Goal: Ask a question

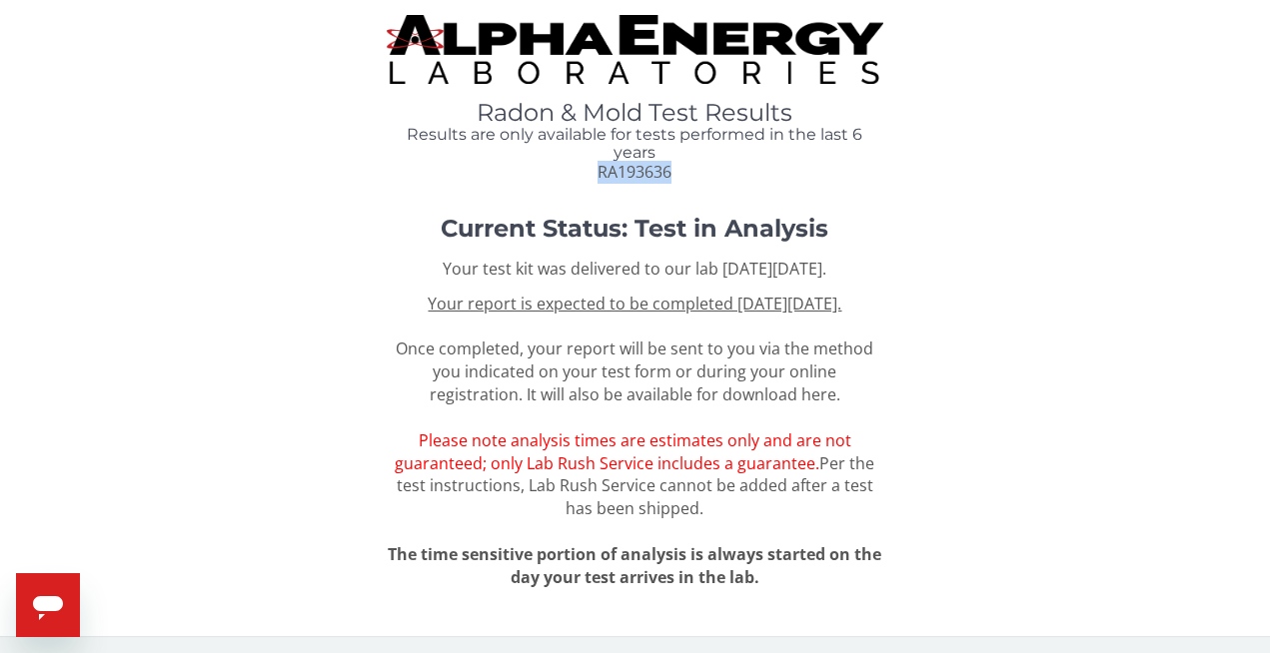
drag, startPoint x: 691, startPoint y: 175, endPoint x: 561, endPoint y: 172, distance: 130.9
click at [561, 172] on div "Radon & Mold Test Results Results are only available for tests performed in the…" at bounding box center [635, 142] width 496 height 84
copy span "RA193636"
click at [52, 601] on icon "Open messaging window" at bounding box center [48, 609] width 30 height 24
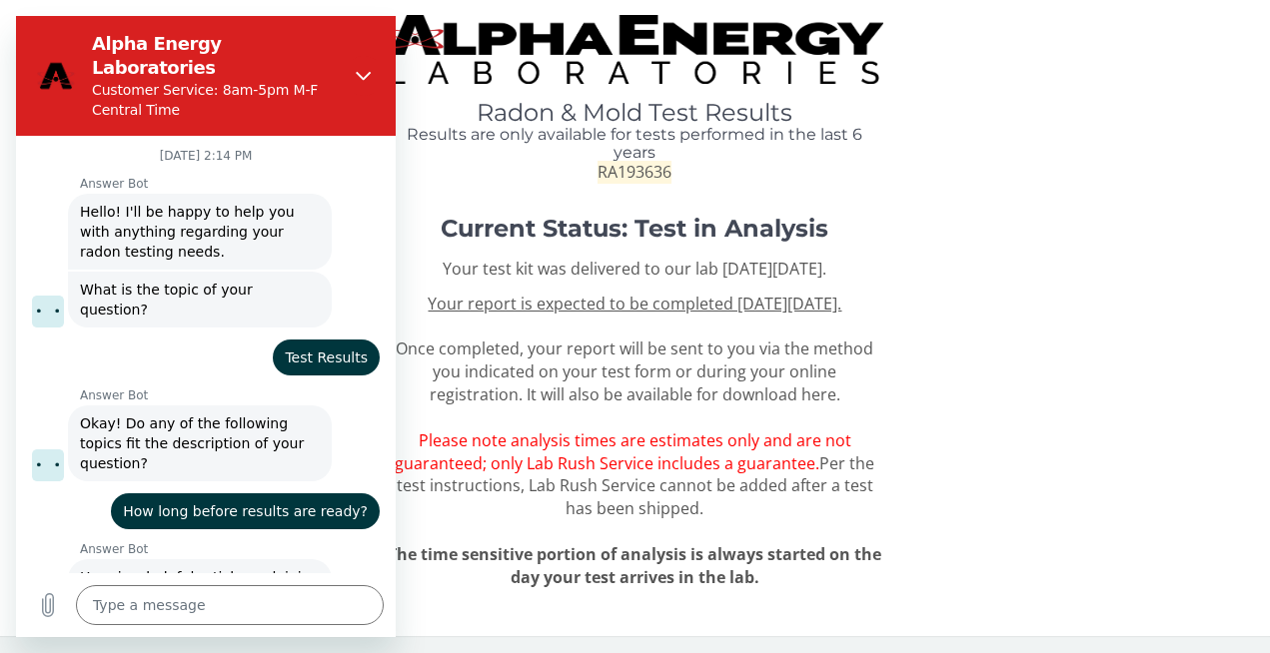
scroll to position [640, 0]
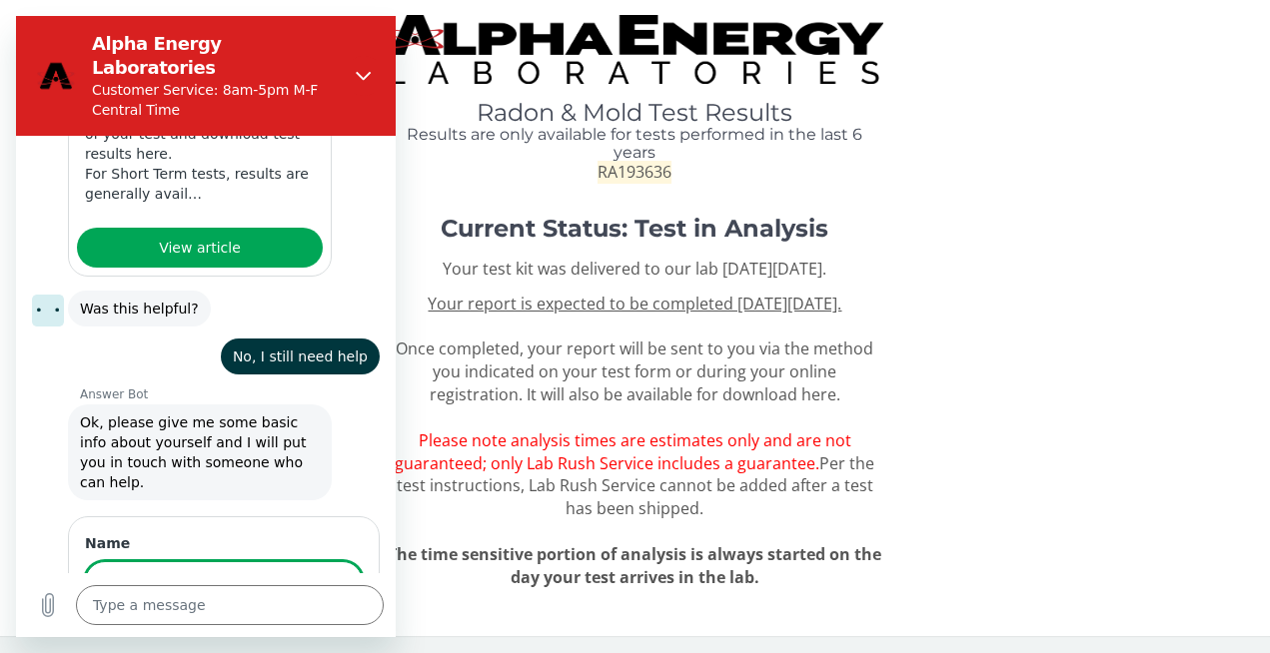
click at [106, 562] on input "Name" at bounding box center [224, 583] width 278 height 42
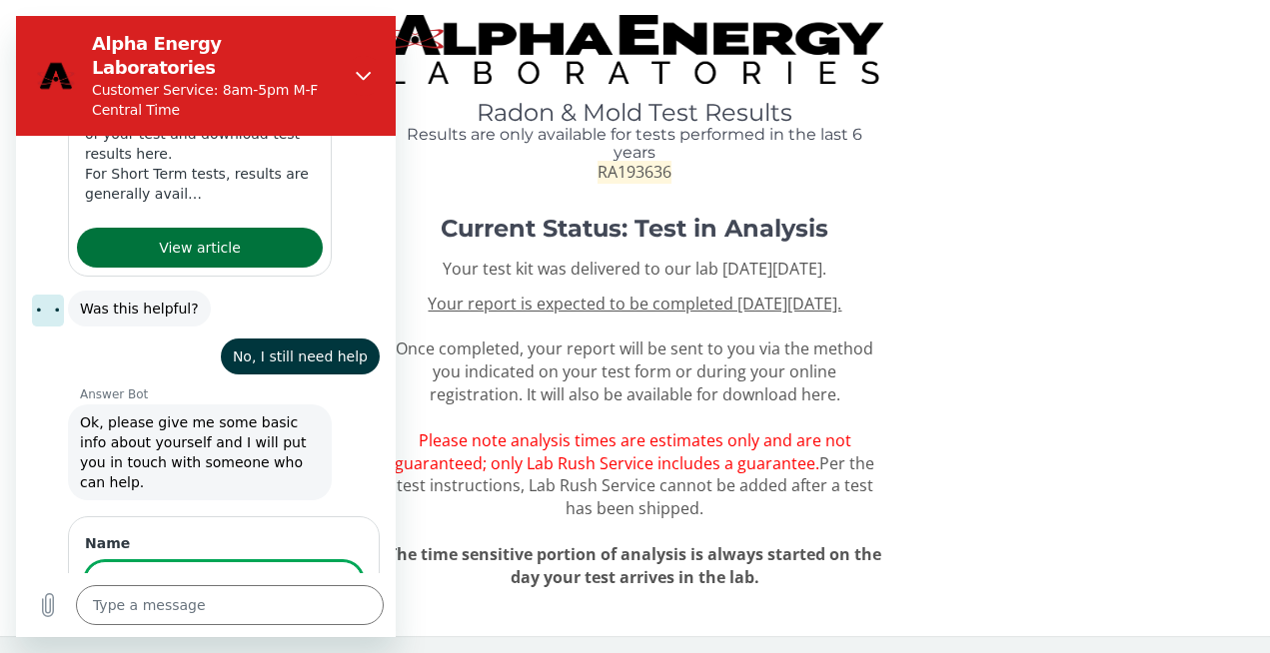
type input "[PERSON_NAME]"
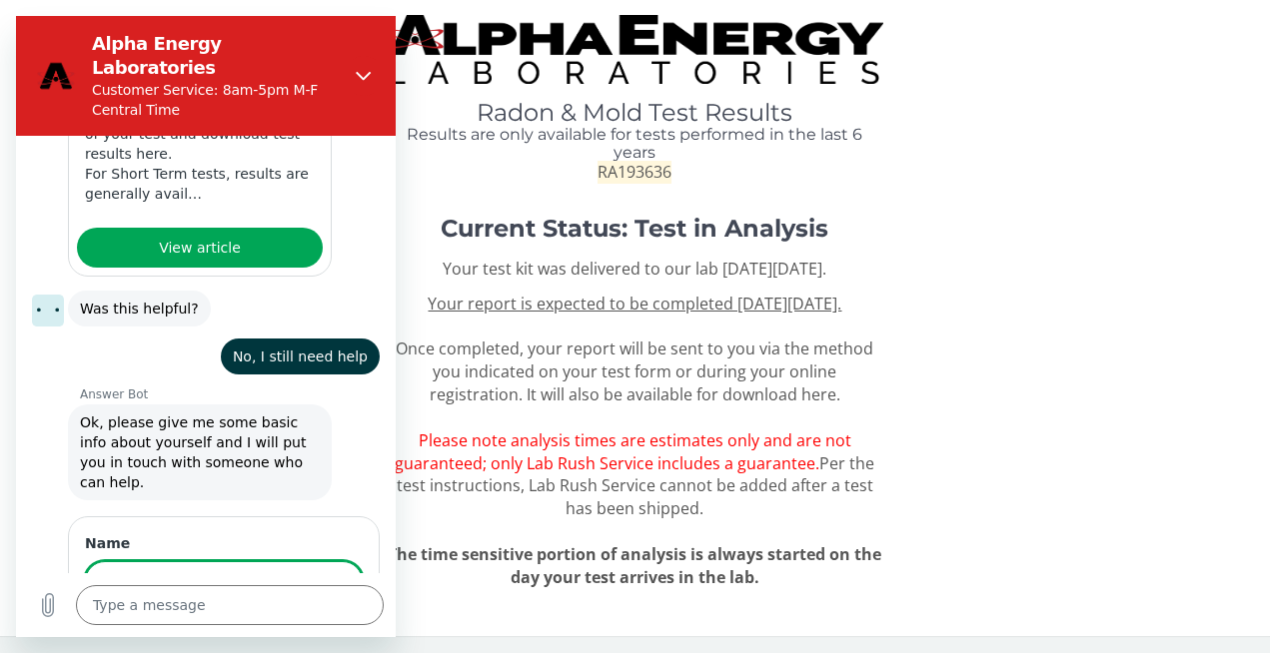
click at [335, 627] on span "Next" at bounding box center [329, 639] width 33 height 24
type textarea "x"
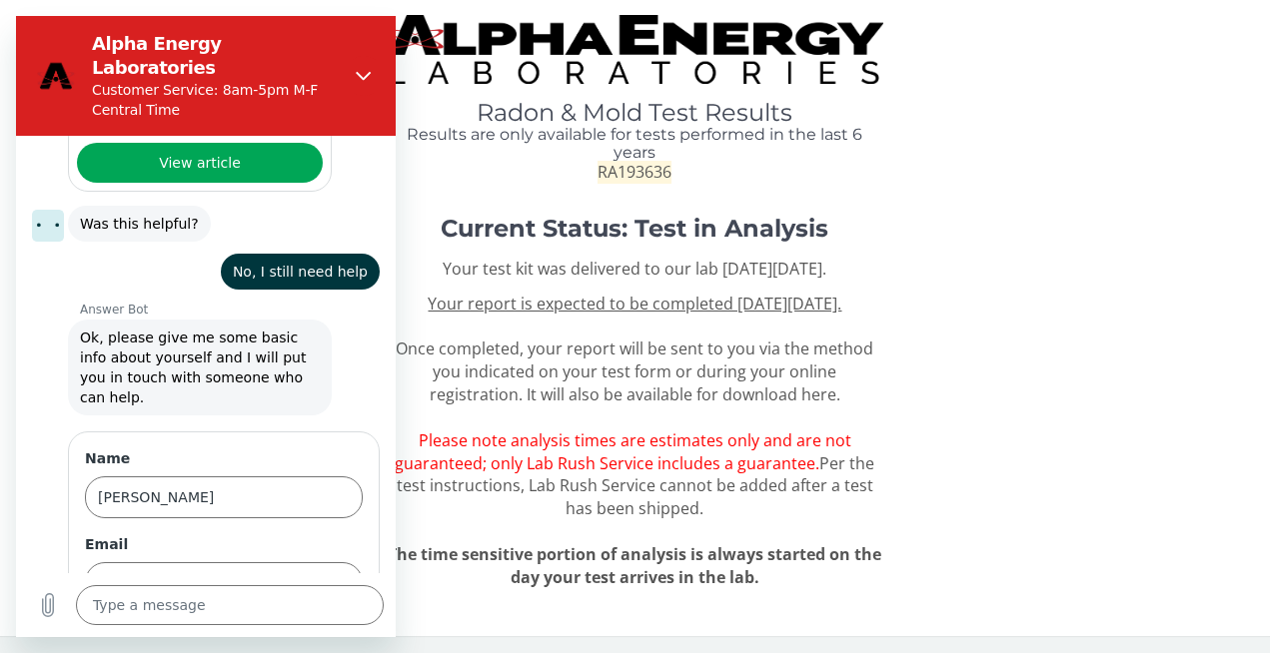
scroll to position [726, 0]
click at [243, 562] on input "Email" at bounding box center [224, 583] width 278 height 42
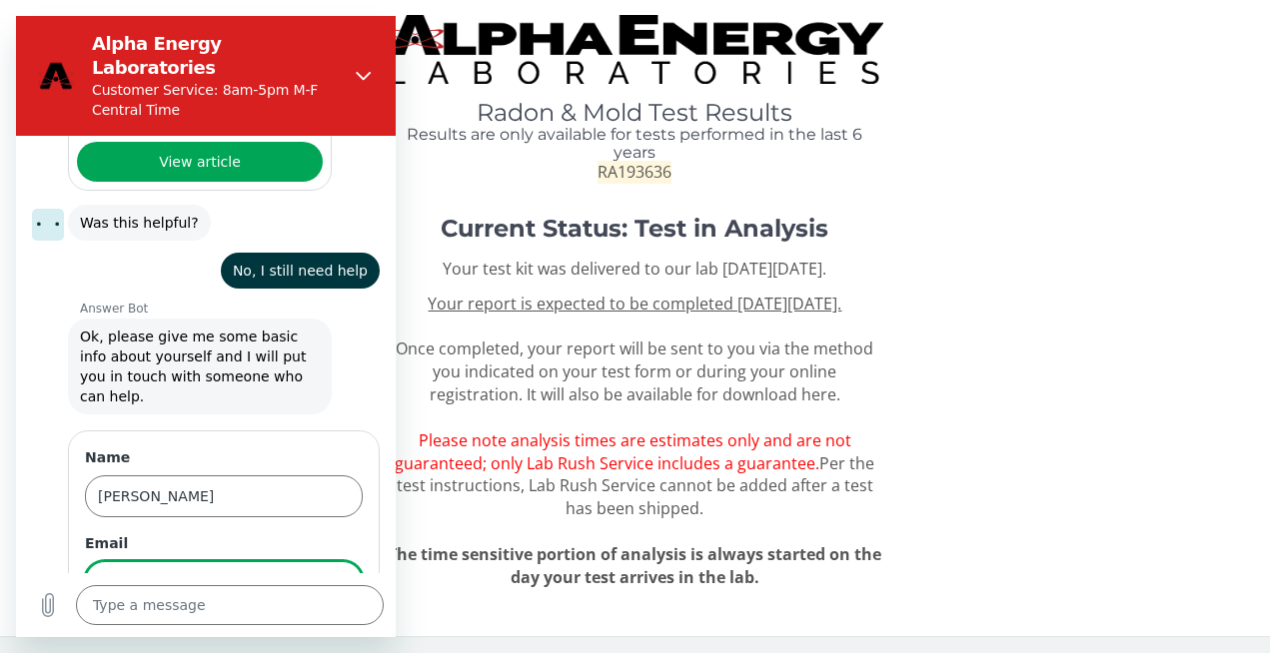
type input "[EMAIL_ADDRESS][DOMAIN_NAME]"
click at [303, 619] on button "Next" at bounding box center [329, 639] width 67 height 40
type textarea "x"
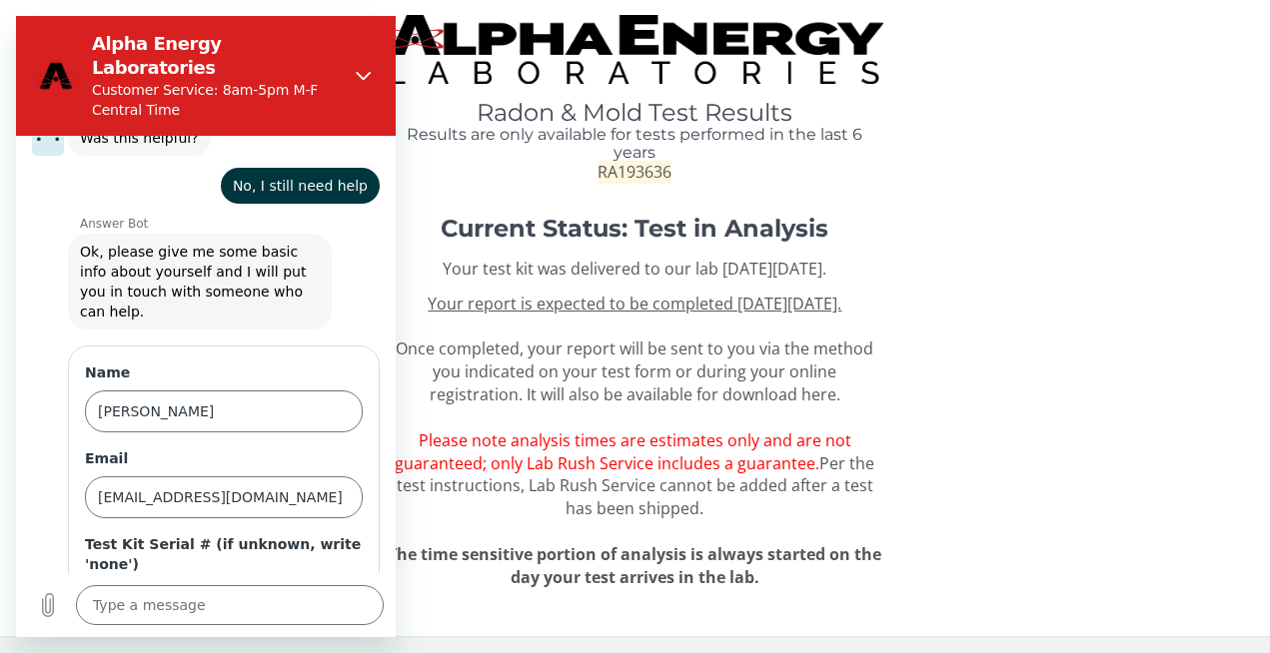
scroll to position [812, 0]
click at [260, 582] on input "Test Kit Serial # (if unknown, write 'none')" at bounding box center [224, 603] width 278 height 42
paste input "RA193636"
type input "RA193636"
click at [342, 647] on span "Send" at bounding box center [328, 659] width 35 height 24
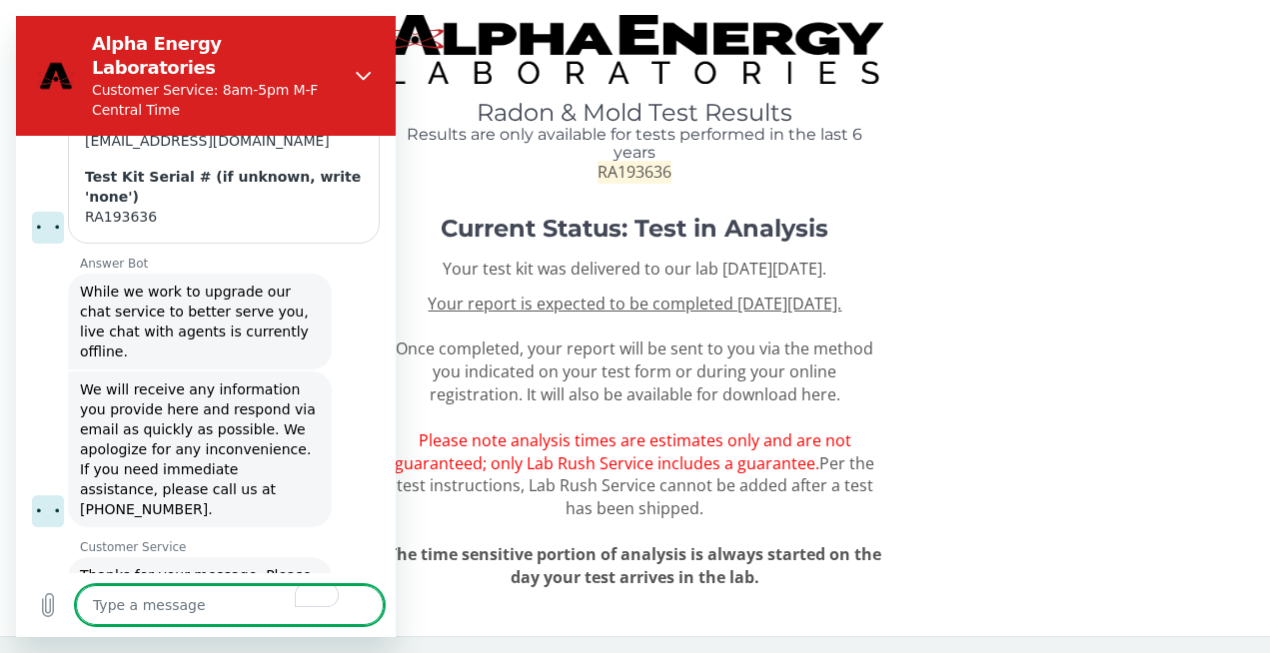
scroll to position [1188, 0]
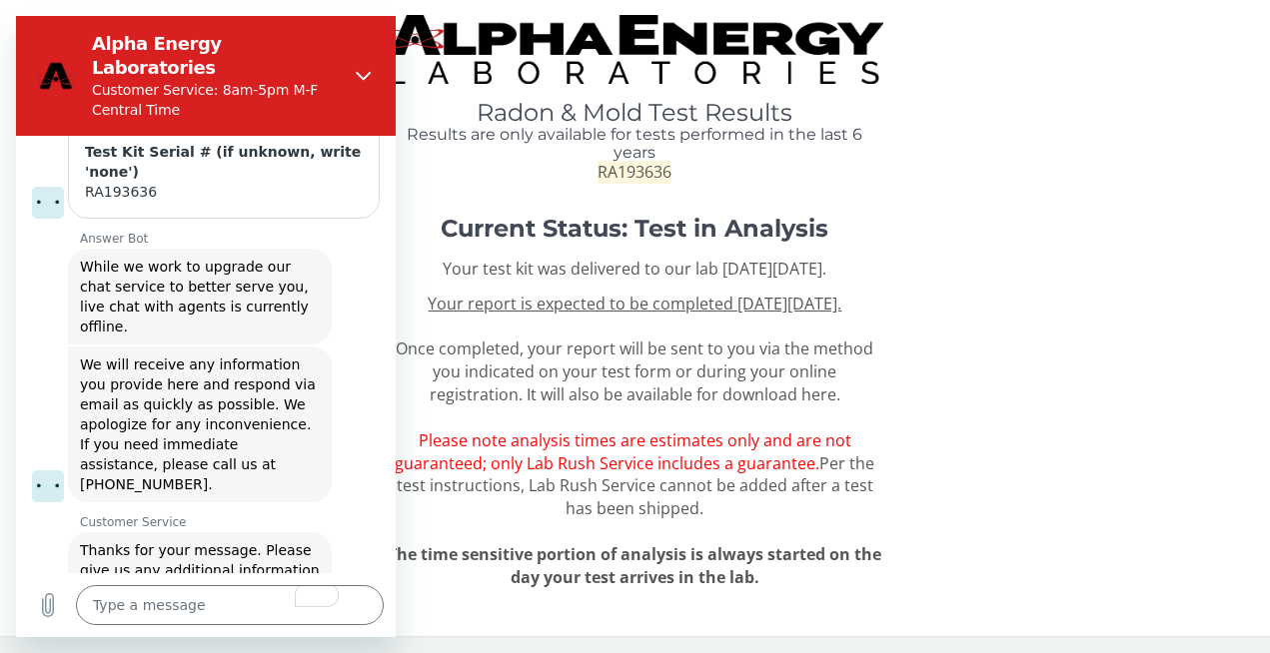
type textarea "x"
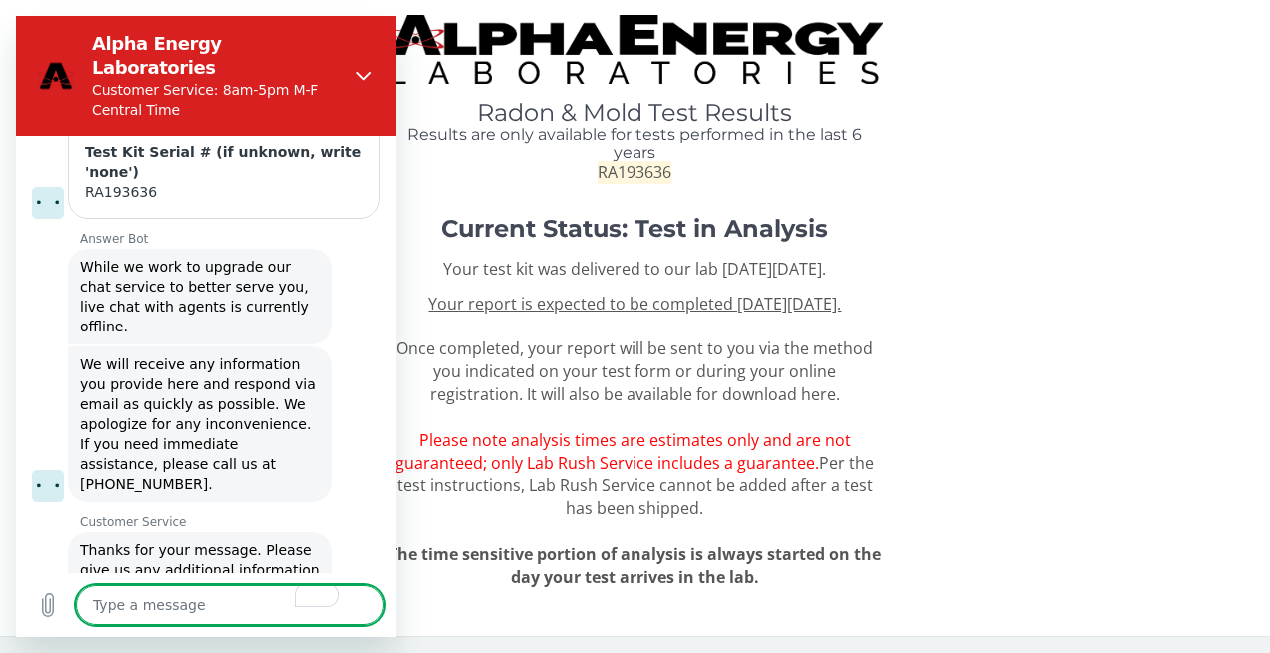
click at [138, 612] on textarea "To enrich screen reader interactions, please activate Accessibility in Grammarl…" at bounding box center [230, 606] width 308 height 40
paste textarea "RA193636"
type textarea "RA193636"
type textarea "x"
click at [94, 605] on textarea "RA193636" at bounding box center [230, 606] width 308 height 40
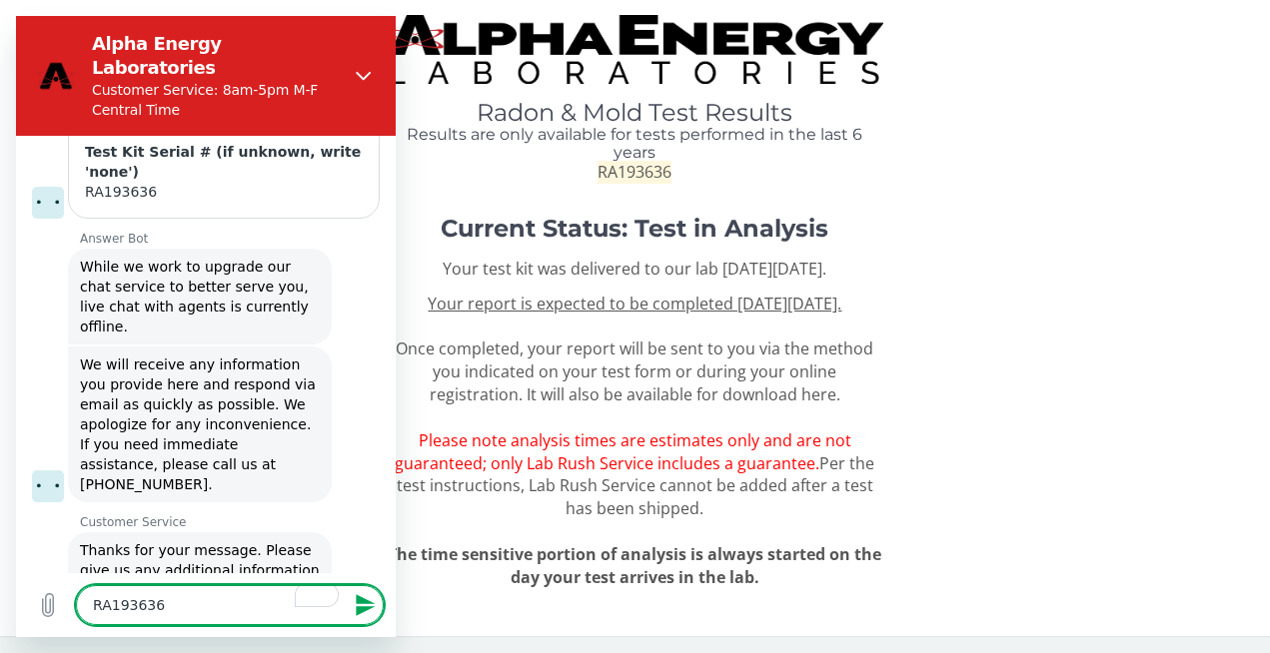
type textarea "NRA193636"
type textarea "x"
type textarea "NeRA193636"
type textarea "x"
type textarea "NeeRA193636"
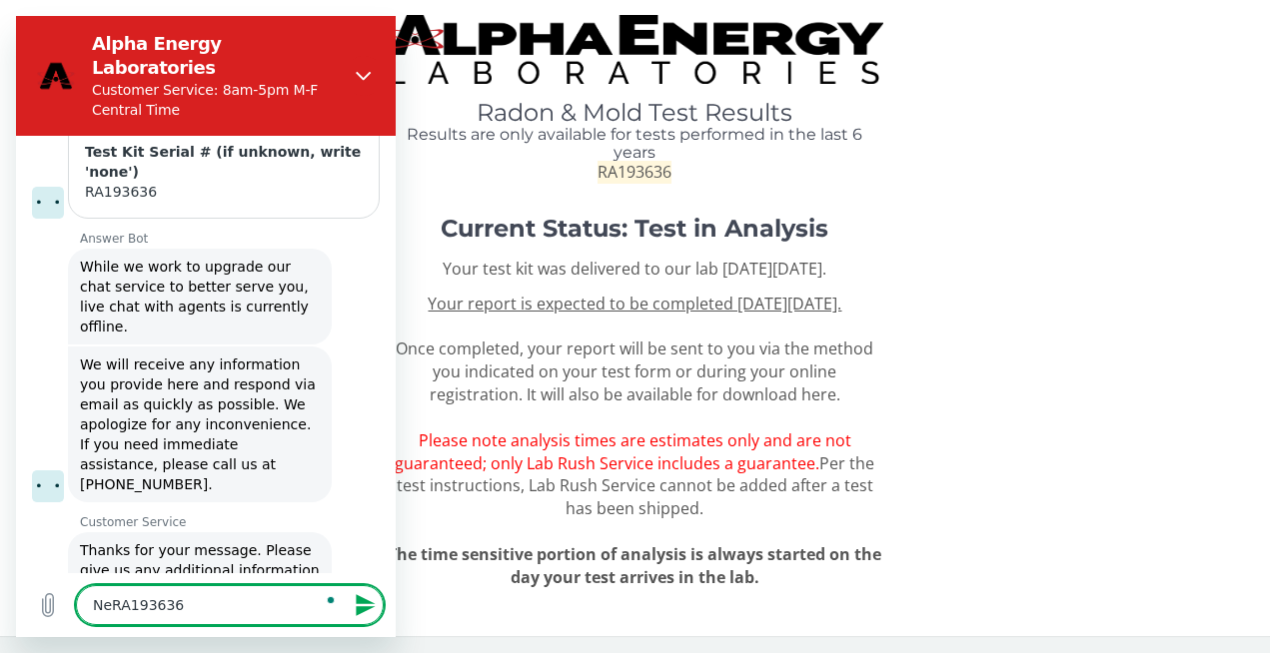
type textarea "x"
type textarea "NeedRA193636"
type textarea "x"
type textarea "Need RA193636"
type textarea "x"
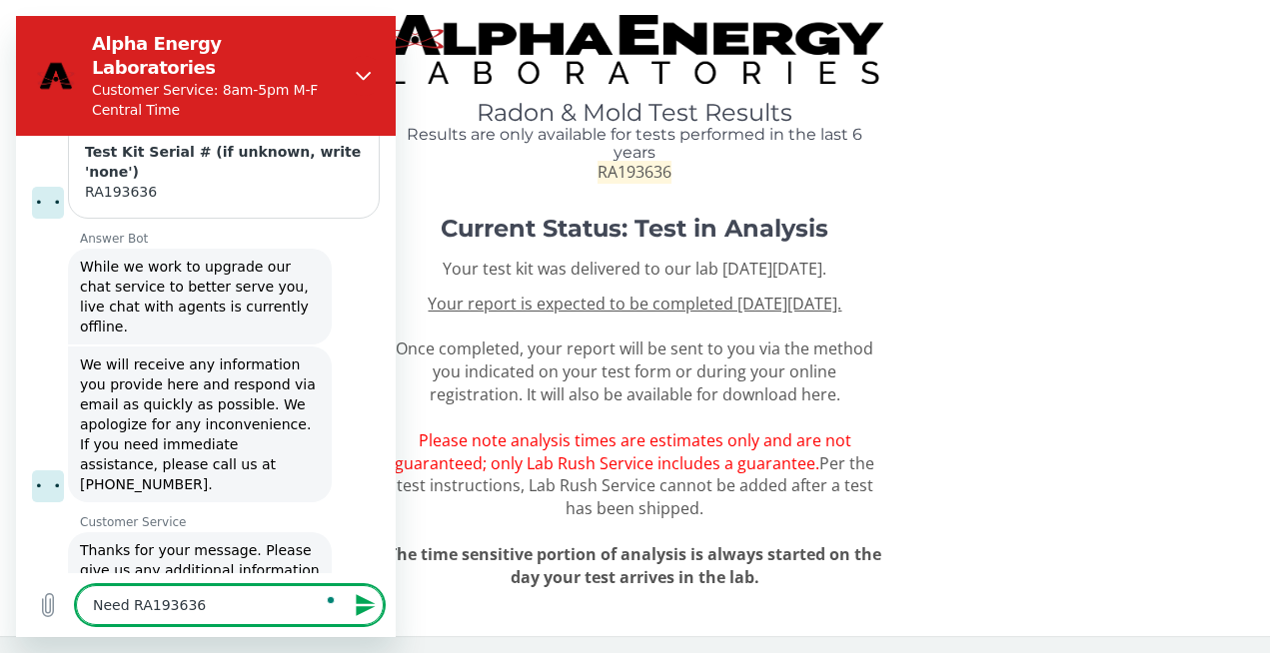
type textarea "Need tRA193636"
type textarea "x"
type textarea "Need thRA193636"
type textarea "x"
type textarea "Need theRA193636"
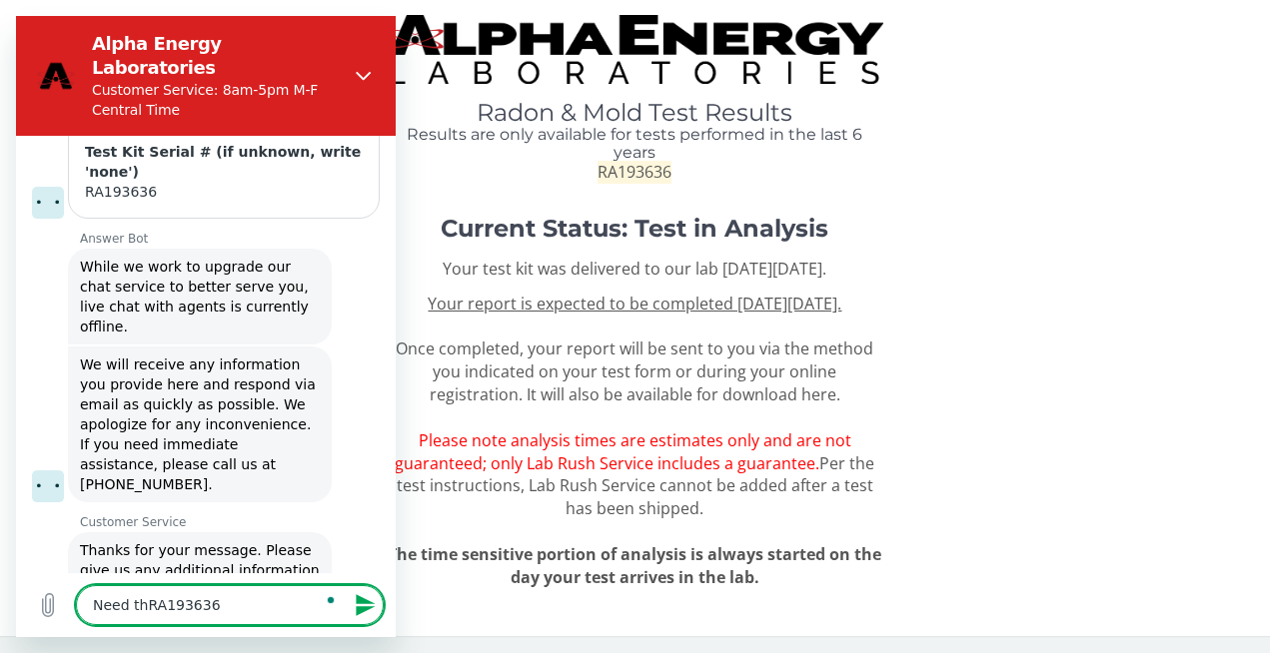
type textarea "x"
type textarea "Need the RA193636"
type textarea "x"
type textarea "Need the rRA193636"
type textarea "x"
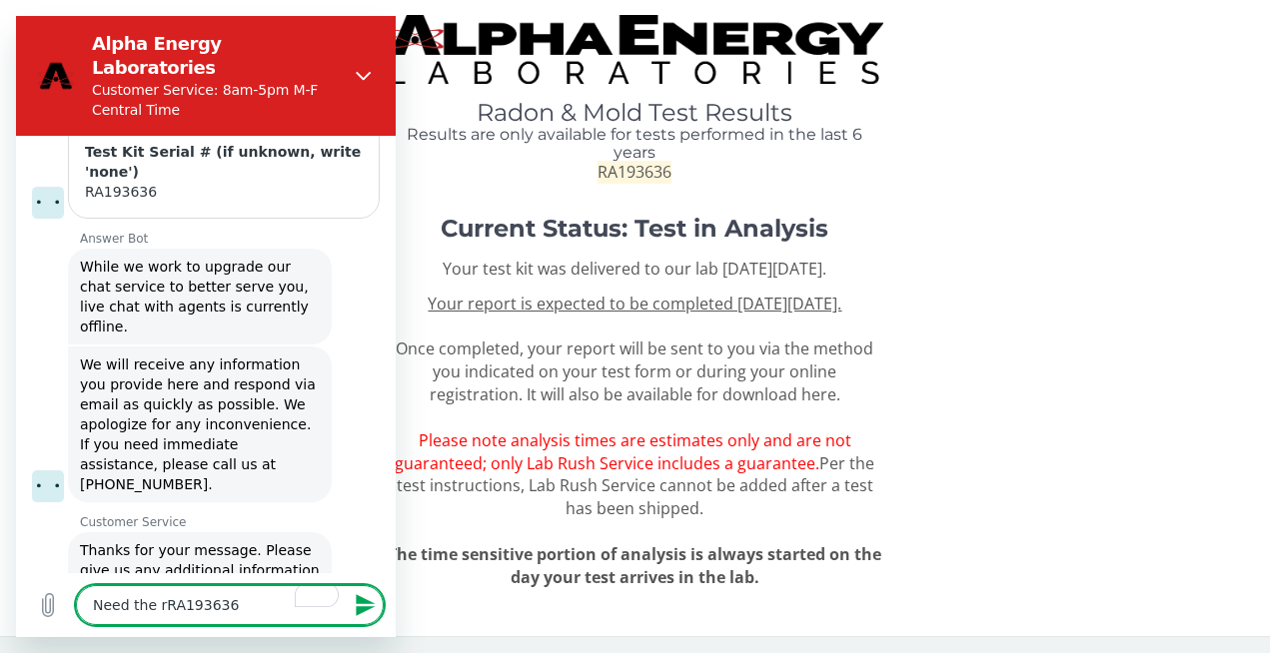
type textarea "Need the reRA193636"
type textarea "x"
type textarea "Need the resRA193636"
type textarea "x"
type textarea "Need the resuRA193636"
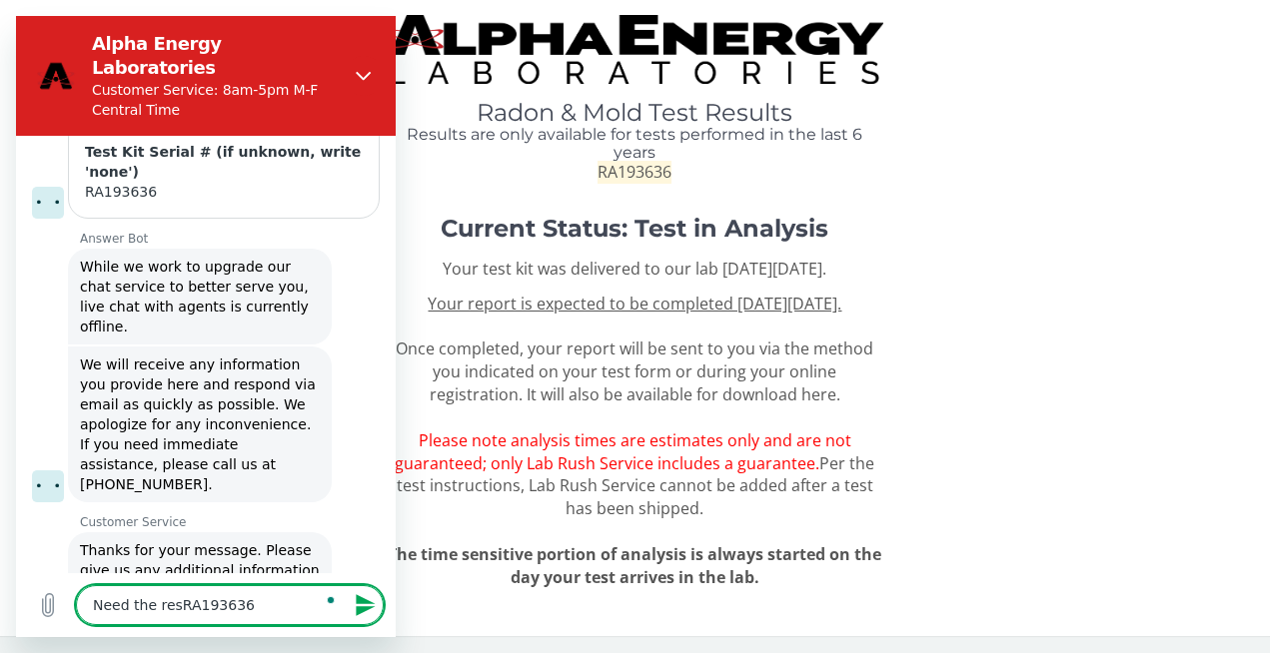
type textarea "x"
type textarea "Need the resulRA193636"
type textarea "x"
type textarea "Need the resultRA193636"
type textarea "x"
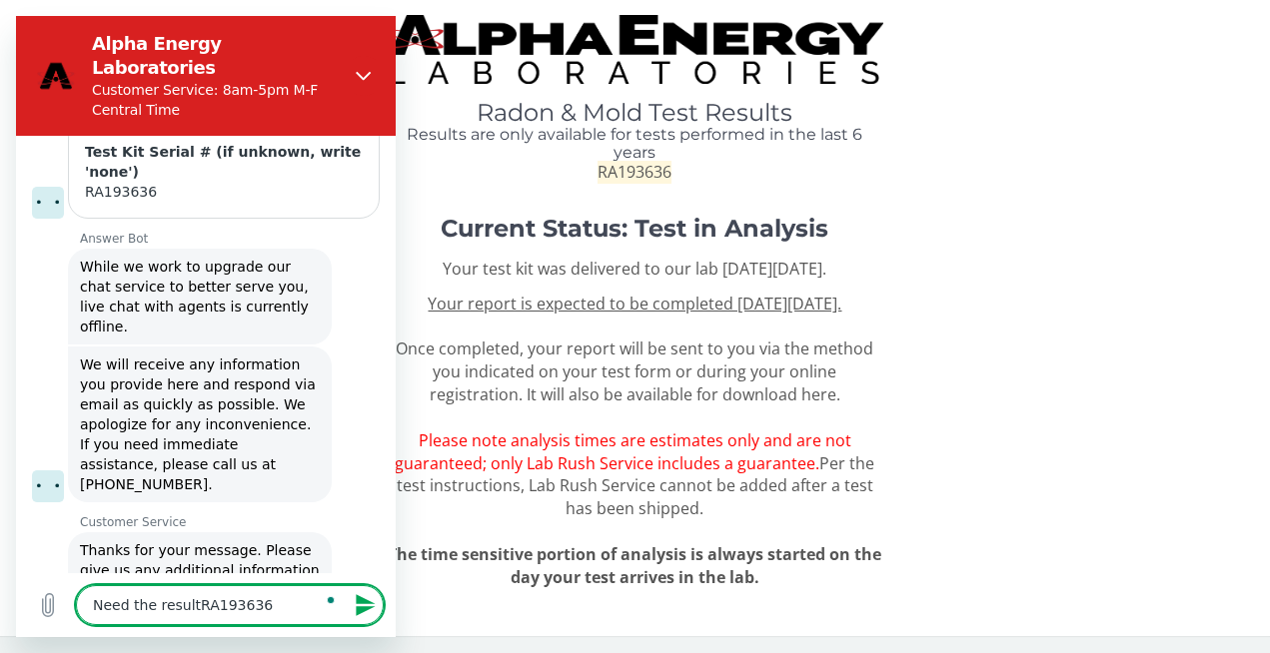
type textarea "Need the result RA193636"
type textarea "x"
type textarea "Need the result oRA193636"
type textarea "x"
type textarea "Need the result ofRA193636"
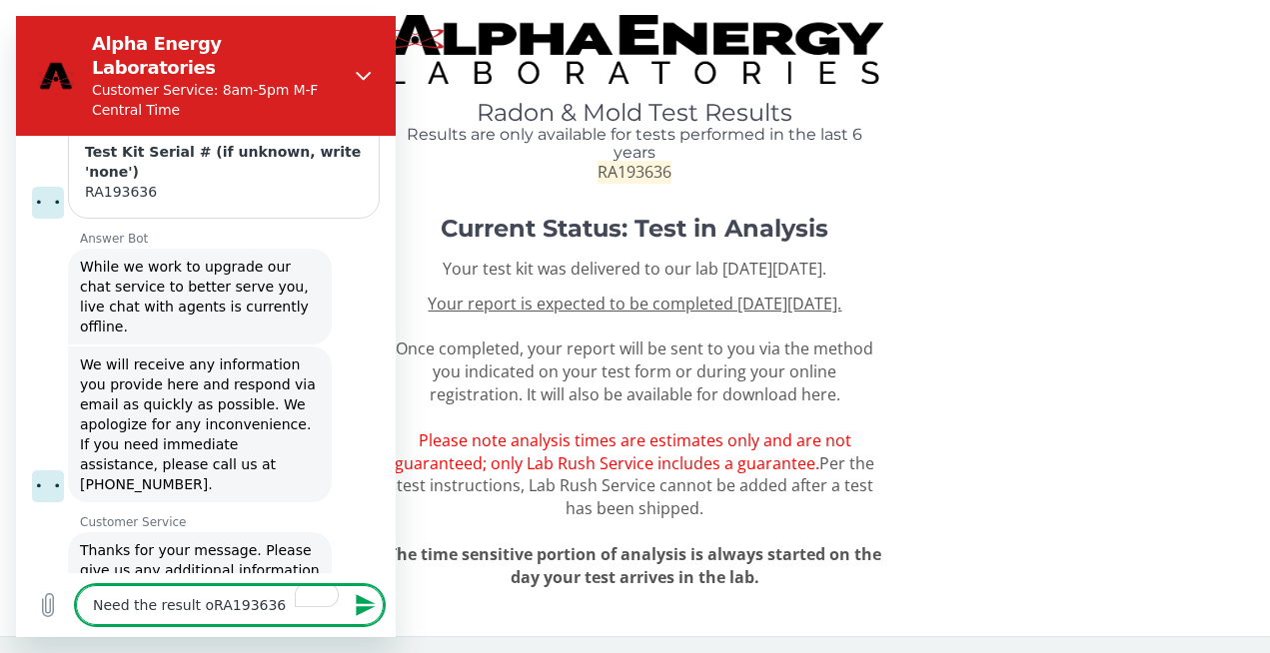
type textarea "x"
type textarea "Need the result of RA193636"
type textarea "x"
type textarea "Need the result of RA193636"
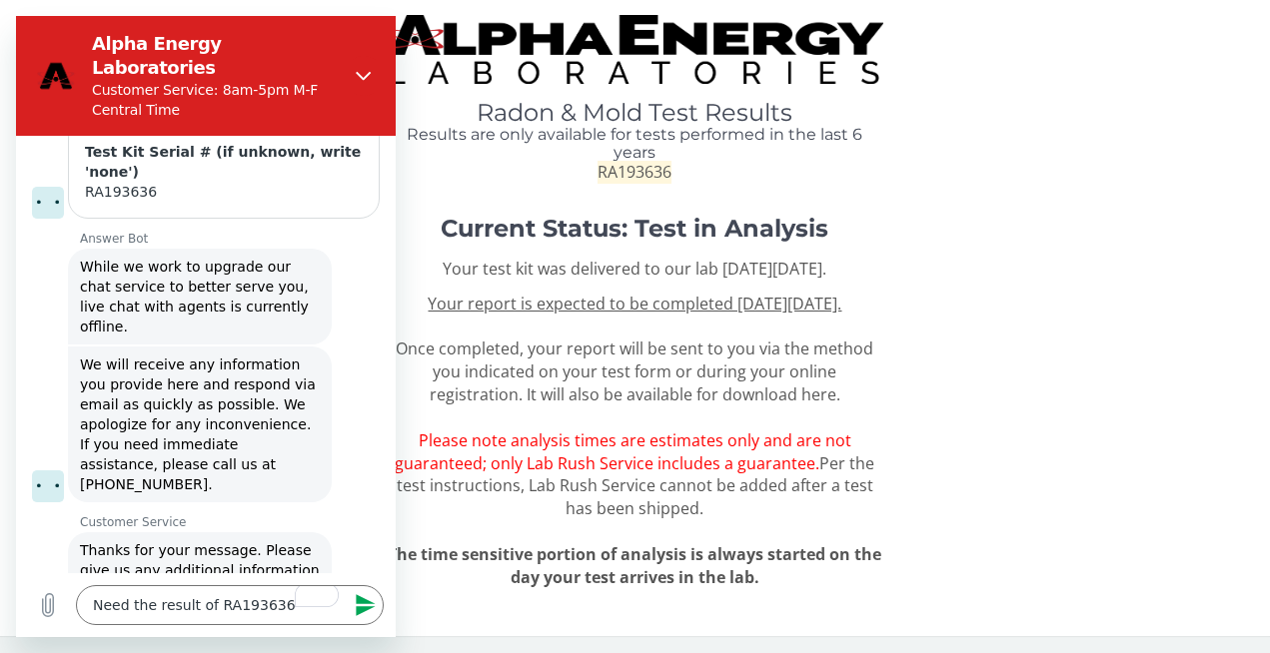
click at [364, 609] on icon "Send message" at bounding box center [365, 606] width 19 height 22
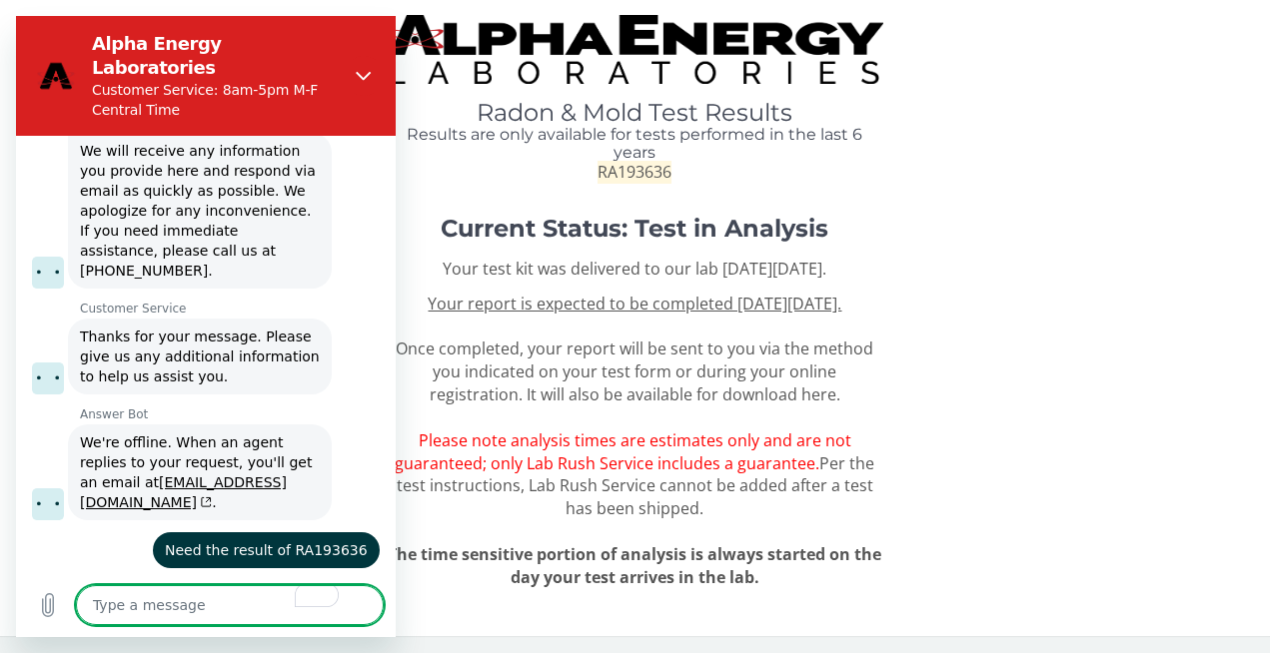
scroll to position [1401, 0]
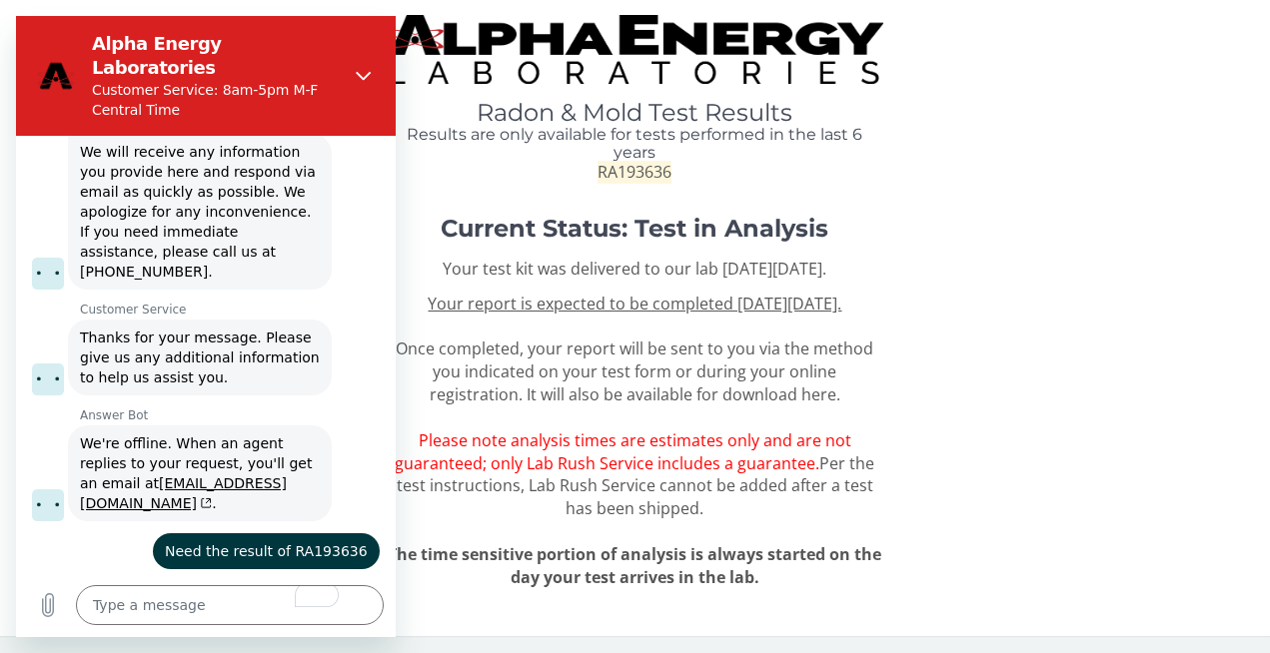
click at [935, 362] on div "Current Status: Test in Analysis Your test kit was delivered to our lab [DATE][…" at bounding box center [635, 411] width 1240 height 390
click at [367, 68] on icon "Close" at bounding box center [364, 76] width 16 height 16
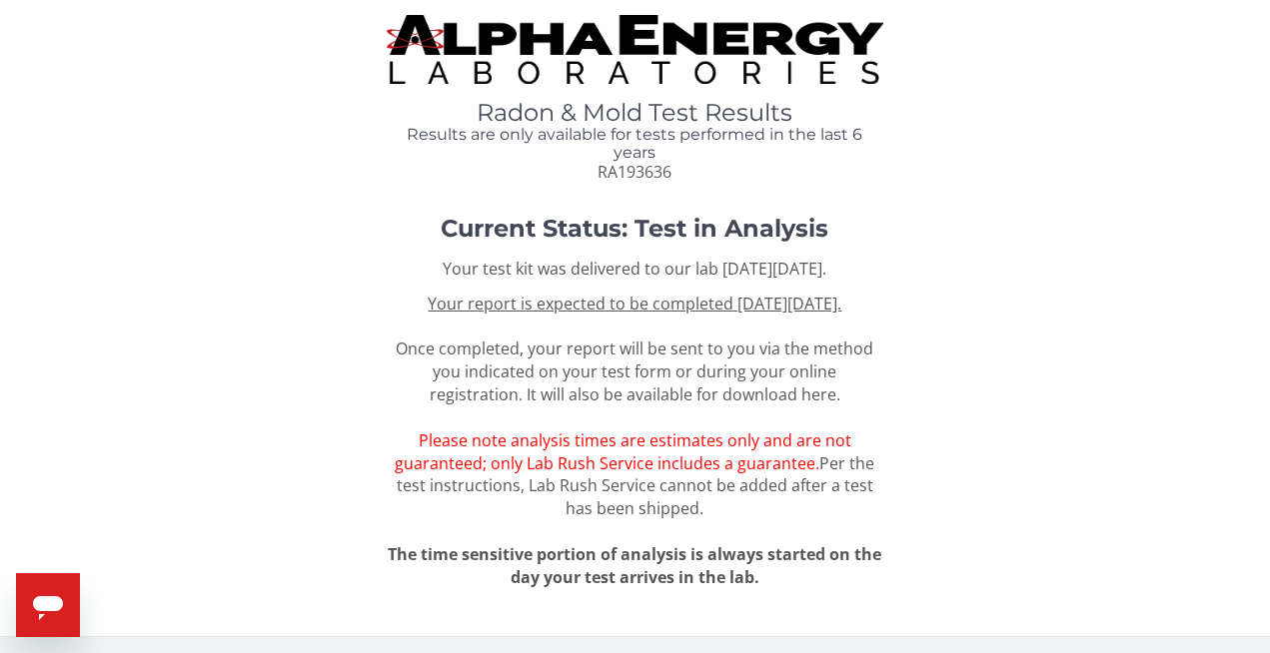
scroll to position [25, 0]
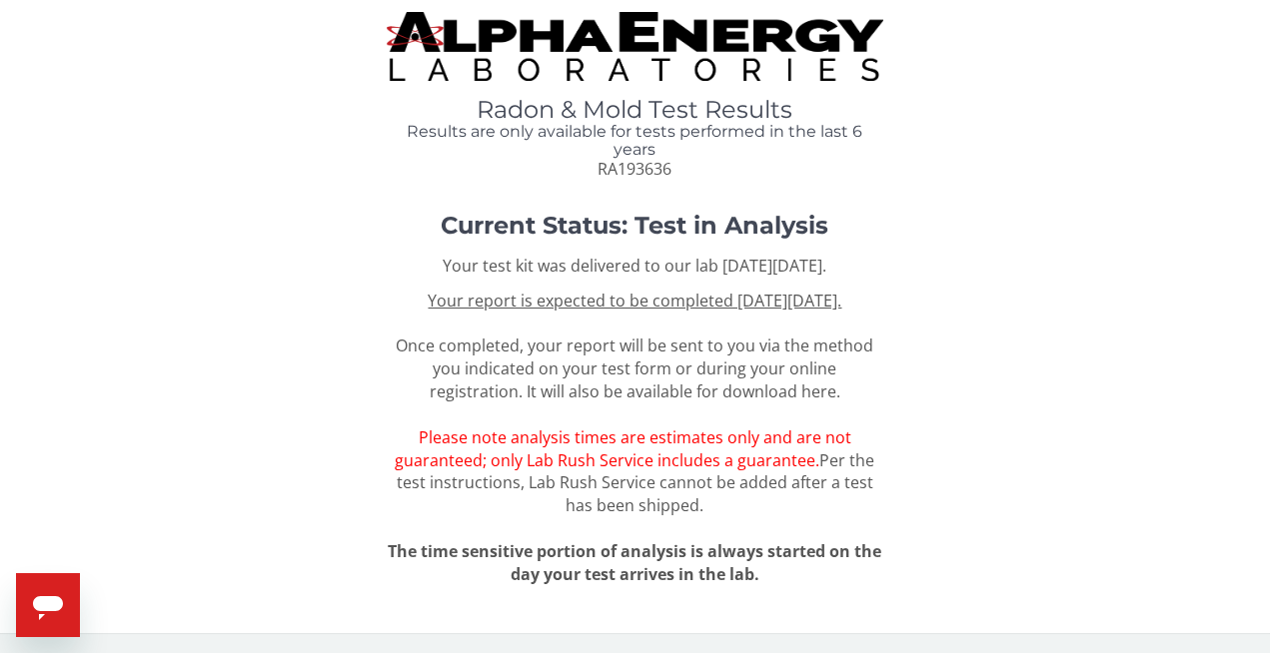
click at [53, 592] on icon "Open messaging window" at bounding box center [48, 606] width 36 height 36
type textarea "x"
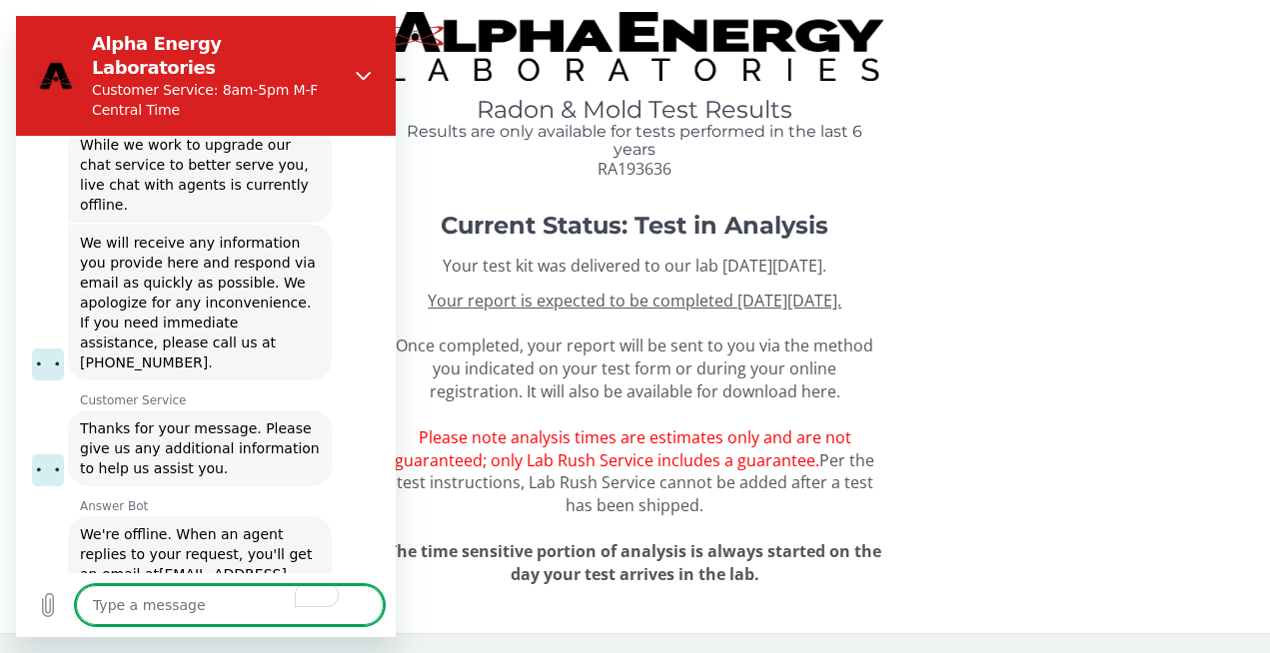
scroll to position [1402, 0]
